Goal: Task Accomplishment & Management: Manage account settings

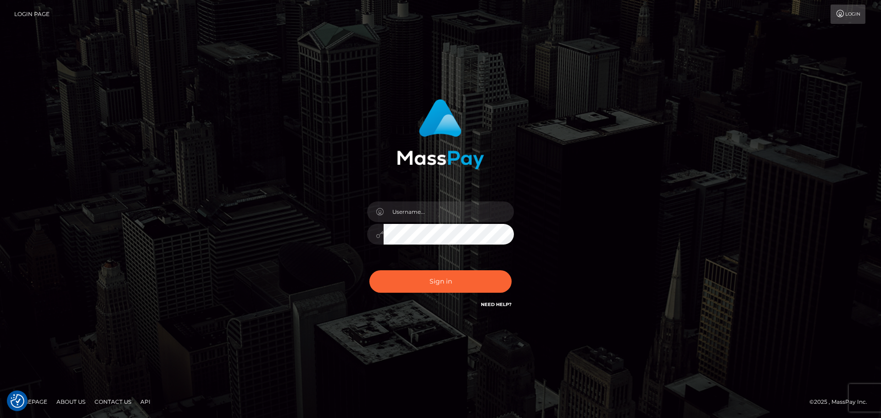
checkbox input "true"
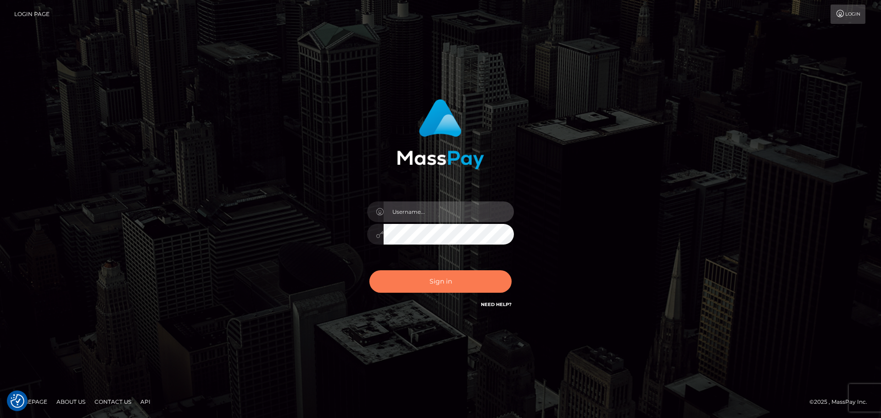
type input "hello.feetfinder"
click at [449, 281] on button "Sign in" at bounding box center [440, 281] width 142 height 22
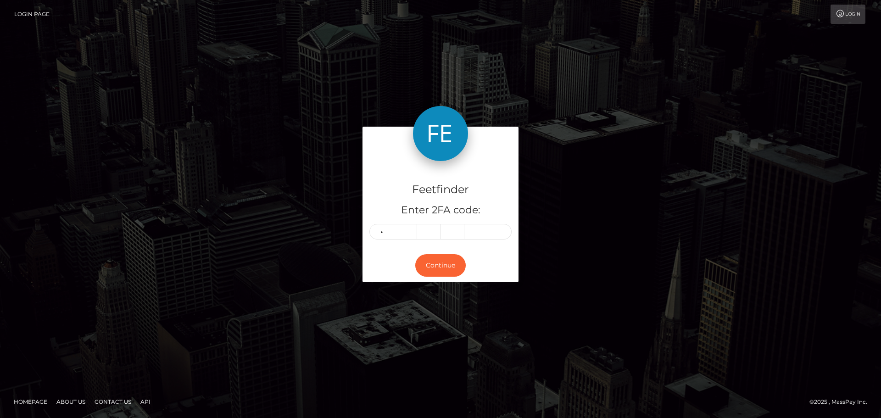
type input "5"
type input "0"
type input "2"
type input "6"
type input "2"
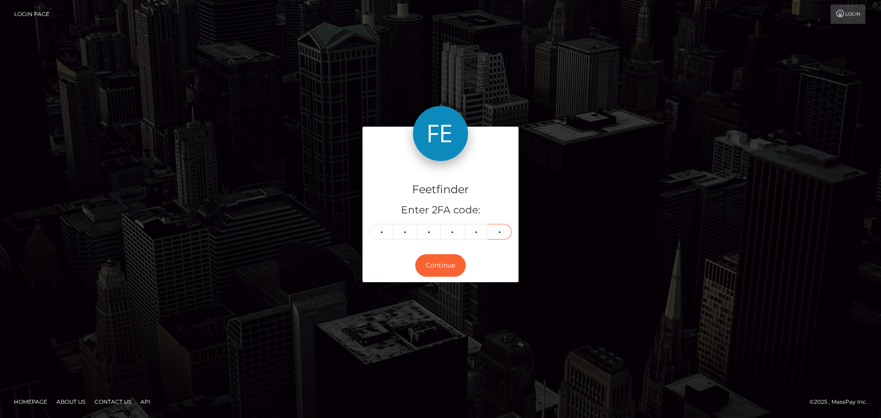
type input "3"
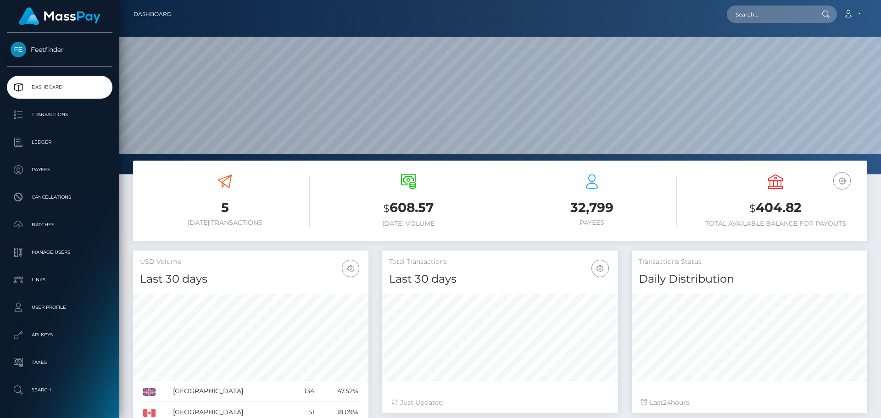
scroll to position [163, 236]
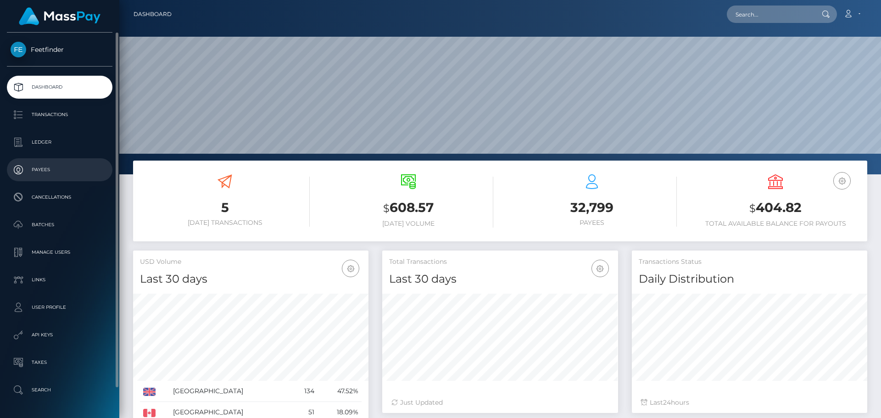
click at [31, 170] on p "Payees" at bounding box center [60, 170] width 98 height 14
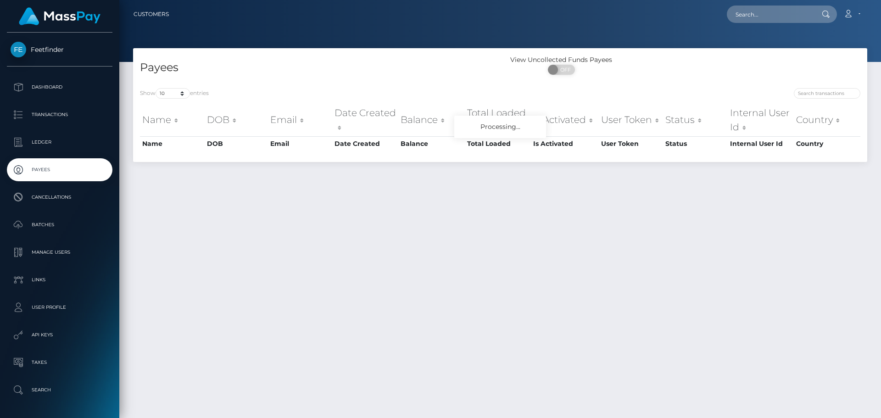
click at [821, 85] on div "Show 10 25 50 100 250 entries Name DOB Email Date Created Balance Total Loaded …" at bounding box center [500, 121] width 734 height 81
click at [820, 90] on input "search" at bounding box center [827, 93] width 67 height 11
paste input "be7f9515-1d44-11f0-8906-06cab49e8a05"
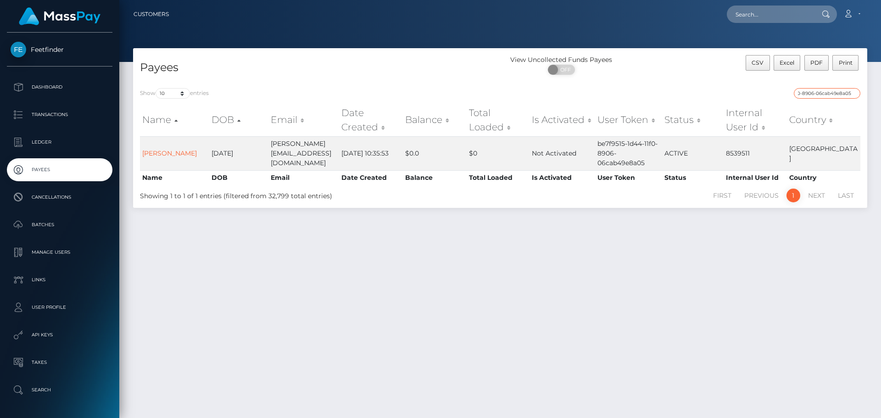
type input "be7f9515-1d44-11f0-8906-06cab49e8a05"
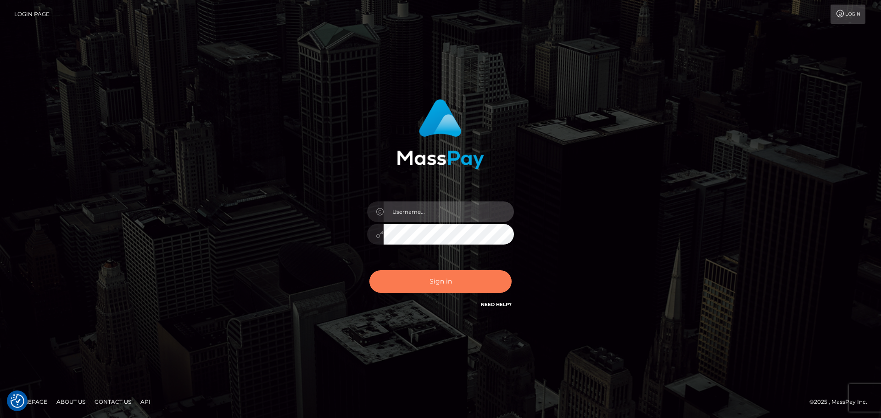
type input "hello.feetfinder"
click at [454, 277] on button "Sign in" at bounding box center [440, 281] width 142 height 22
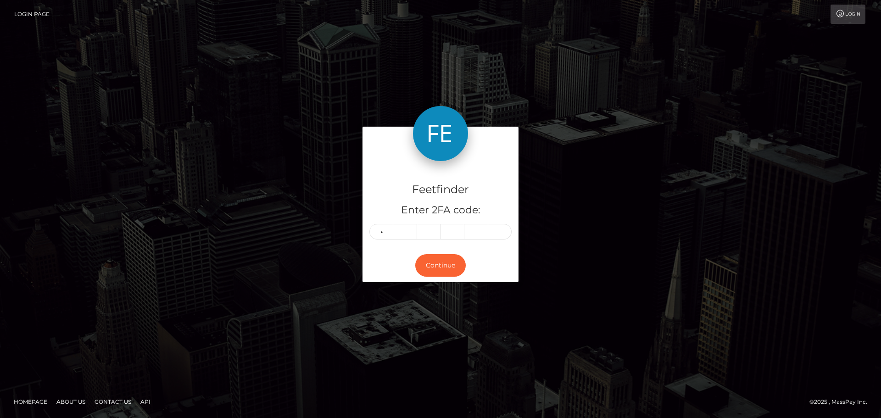
type input "1"
type input "7"
type input "0"
type input "2"
type input "9"
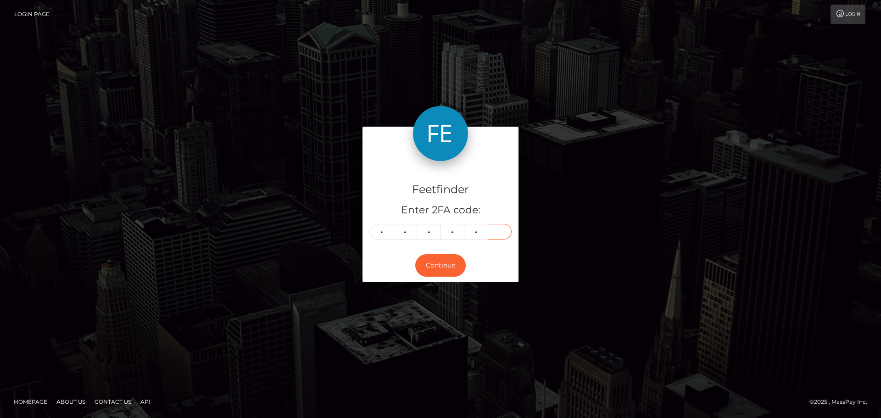
type input "6"
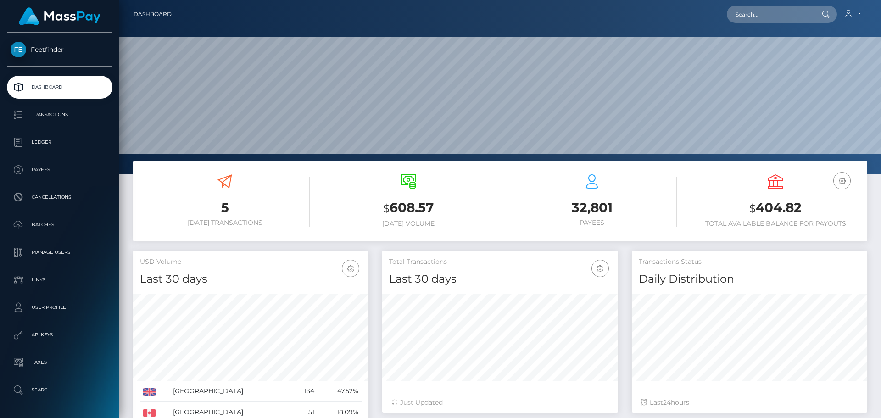
scroll to position [163, 236]
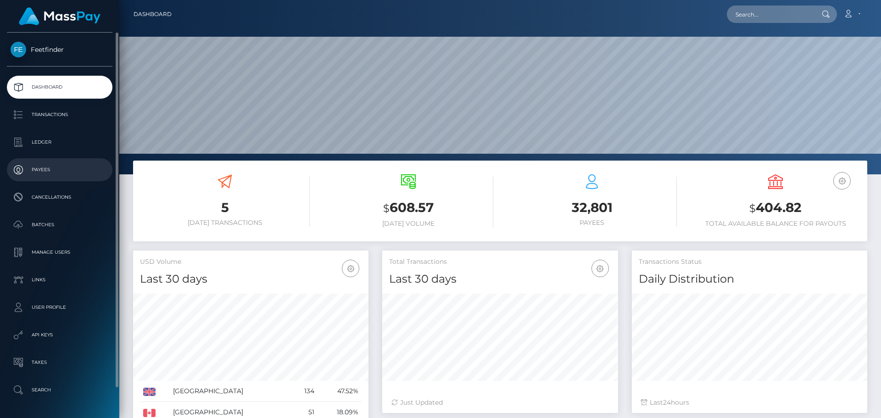
click at [61, 165] on p "Payees" at bounding box center [60, 170] width 98 height 14
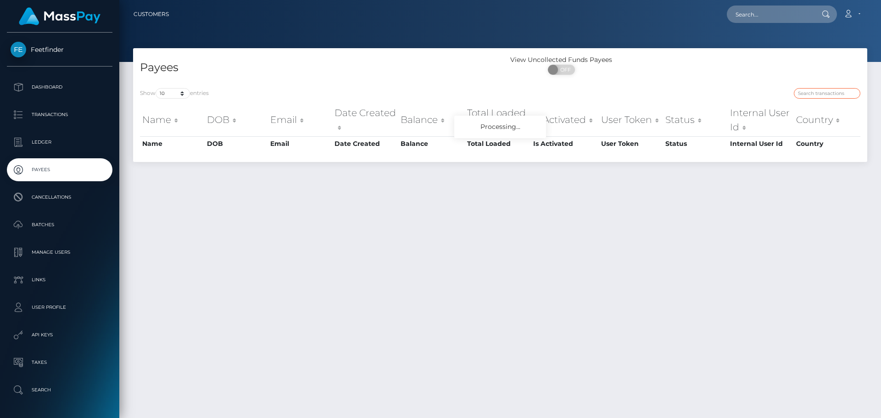
click at [817, 95] on input "search" at bounding box center [827, 93] width 67 height 11
paste input "7ba2a5ba-94ce-11f0-bd85-0694aced620b"
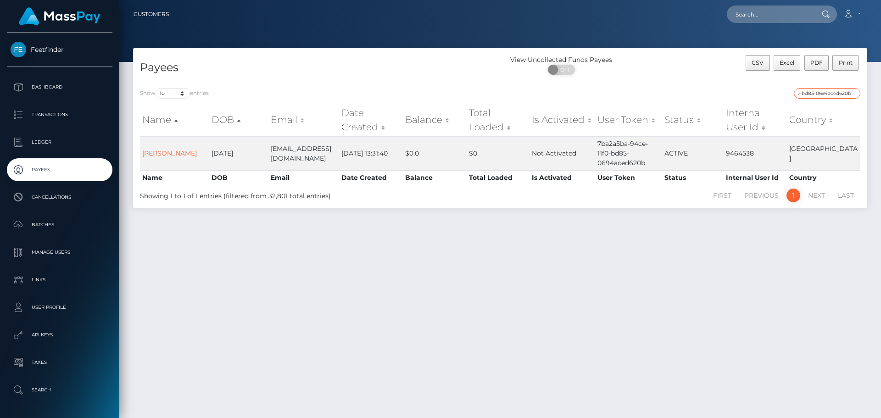
type input "7ba2a5ba-94ce-11f0-bd85-0694aced620b"
click at [828, 95] on input "7ba2a5ba-94ce-11f0-bd85-0694aced620b" at bounding box center [827, 93] width 67 height 11
drag, startPoint x: 828, startPoint y: 95, endPoint x: 832, endPoint y: 94, distance: 4.7
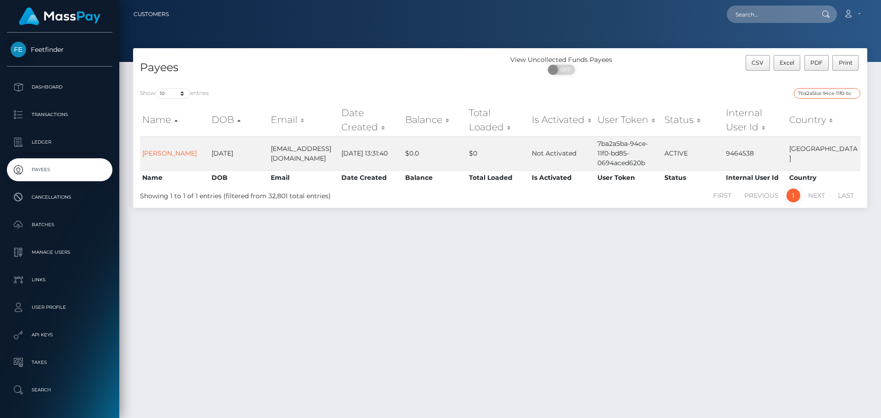
click at [828, 94] on input "7ba2a5ba-94ce-11f0-bd85-0694aced620b" at bounding box center [827, 93] width 67 height 11
paste input "c1f2b52f-99dc-11f0-bd85-0694aced620b"
type input "c1f2b52f-99dc-11f0-bd85-0694aced620"
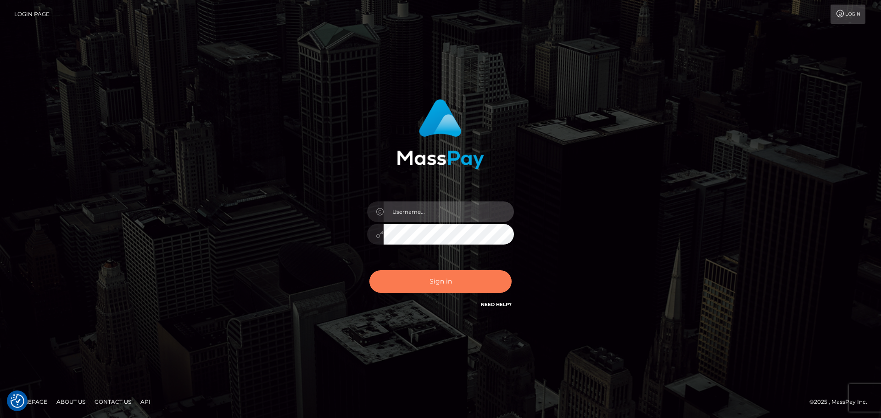
type input "hello.feetfinder"
click at [462, 273] on button "Sign in" at bounding box center [440, 281] width 142 height 22
type input "hello.feetfinder"
click at [454, 279] on button "Sign in" at bounding box center [440, 281] width 142 height 22
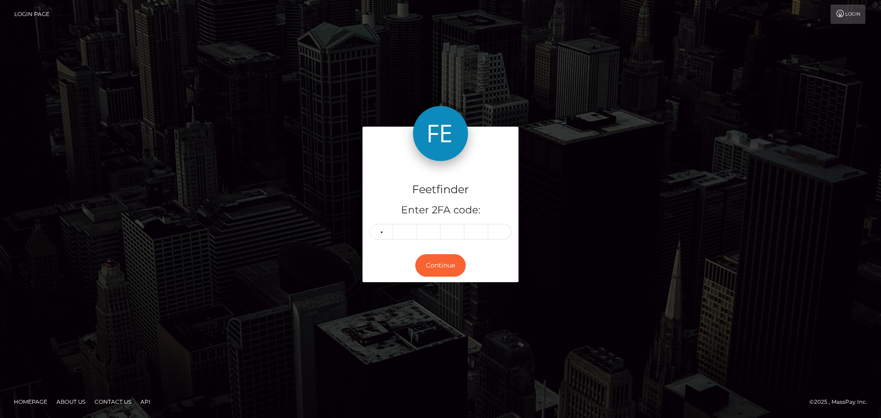
type input "5"
type input "4"
type input "2"
type input "7"
type input "2"
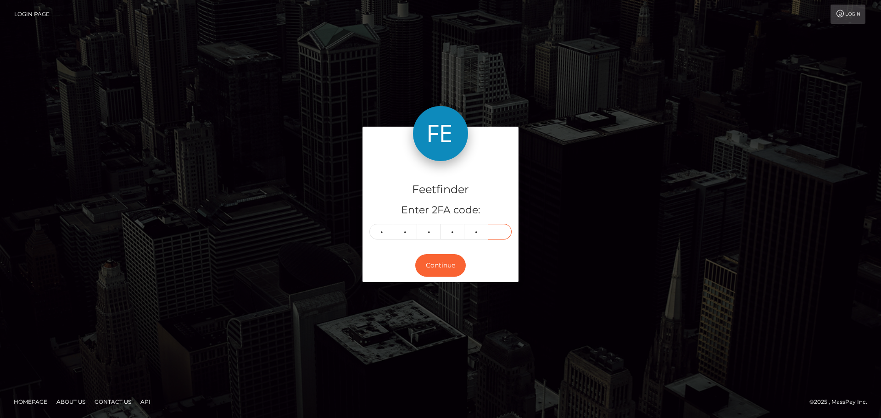
type input "2"
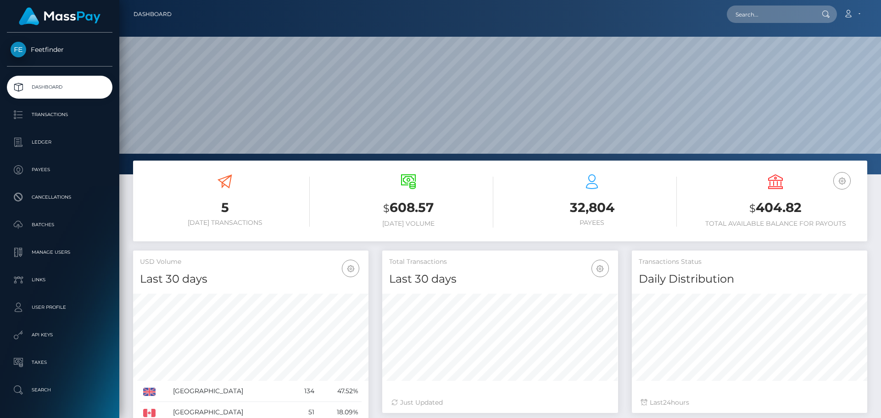
scroll to position [163, 236]
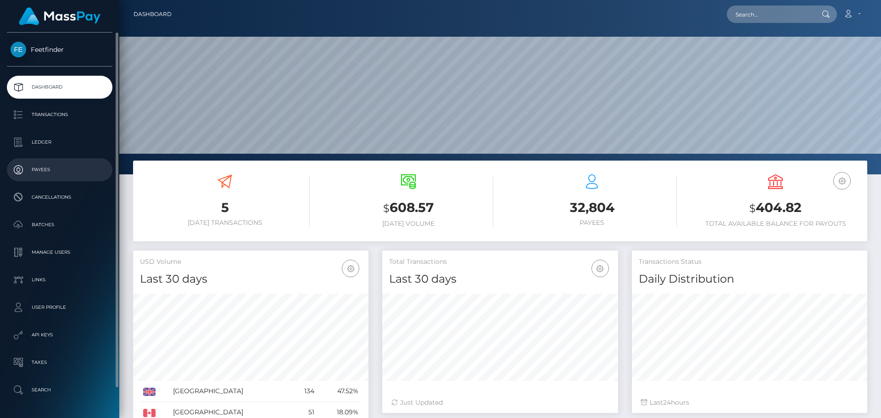
click at [40, 173] on p "Payees" at bounding box center [60, 170] width 98 height 14
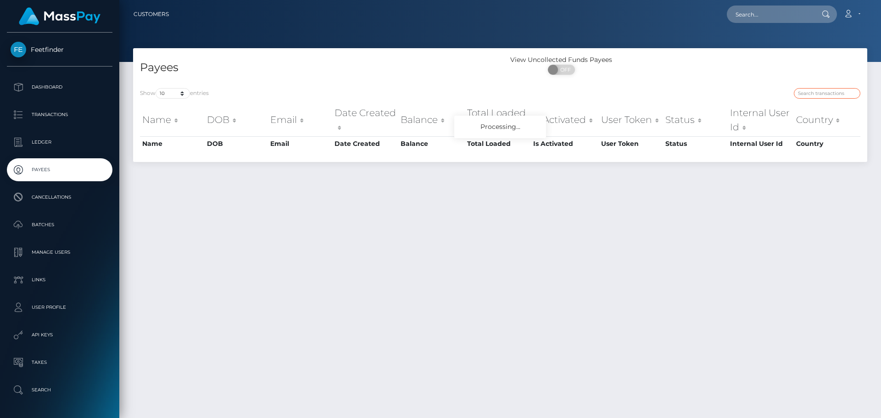
click at [818, 94] on input "search" at bounding box center [827, 93] width 67 height 11
paste input "55a4b0b9-8276-11f0-8023-0266f44cc279"
type input "55a4b0b9-8276-11f0-8023-0266f44cc279"
